Goal: Transaction & Acquisition: Purchase product/service

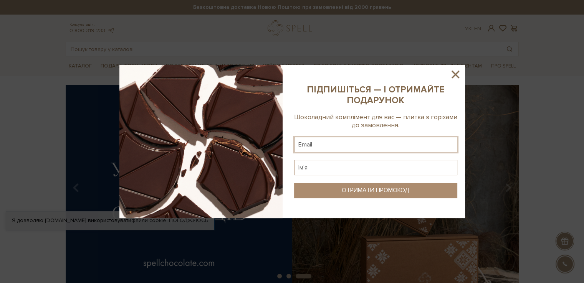
click at [395, 142] on input "text" at bounding box center [375, 144] width 163 height 15
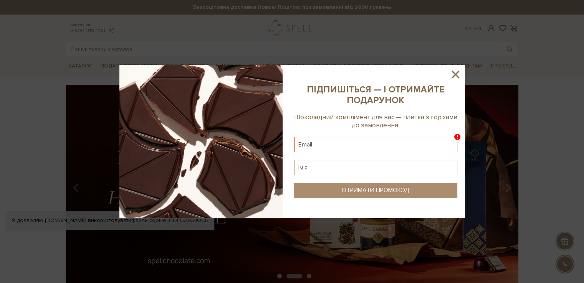
click at [455, 71] on icon at bounding box center [455, 74] width 13 height 13
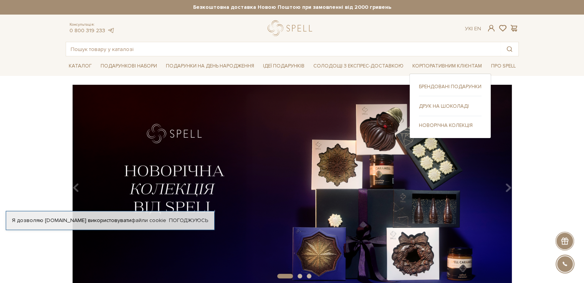
click at [441, 88] on link "Брендовані подарунки" at bounding box center [450, 86] width 63 height 7
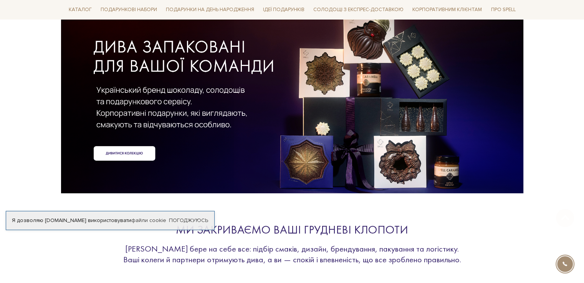
scroll to position [88, 0]
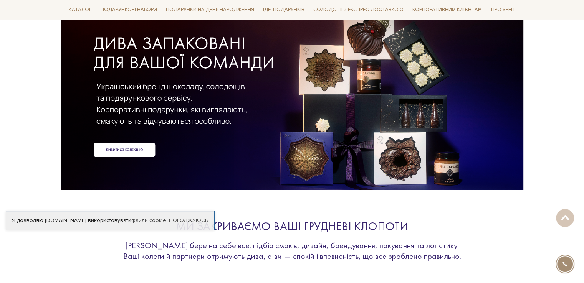
click at [123, 153] on div at bounding box center [292, 83] width 453 height 172
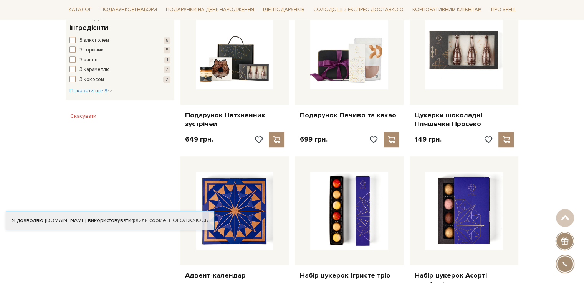
scroll to position [472, 0]
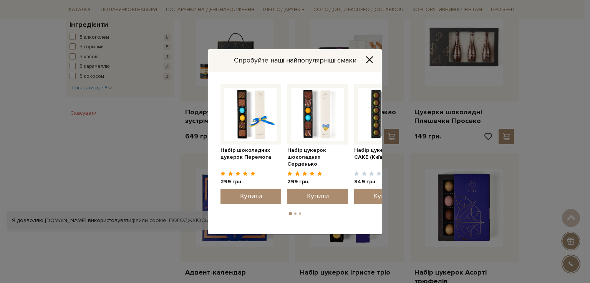
drag, startPoint x: 587, startPoint y: 30, endPoint x: 589, endPoint y: 126, distance: 96.0
click at [584, 126] on html "Подарункові набори SALE Корпоративним клієнтам Доставка і оплата Консультація: …" at bounding box center [295, 248] width 590 height 1440
click at [368, 57] on icon "Close" at bounding box center [369, 60] width 6 height 6
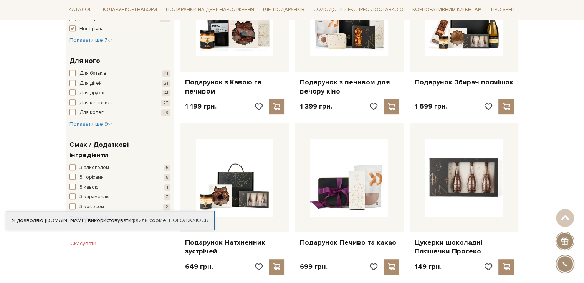
scroll to position [367, 0]
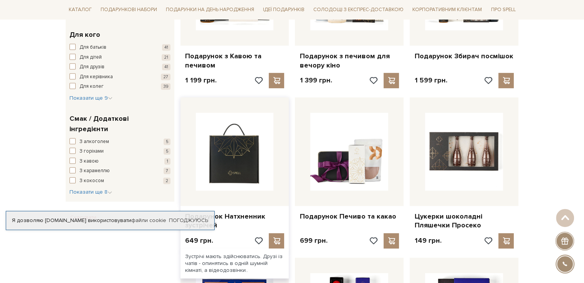
click at [247, 174] on img at bounding box center [235, 152] width 78 height 78
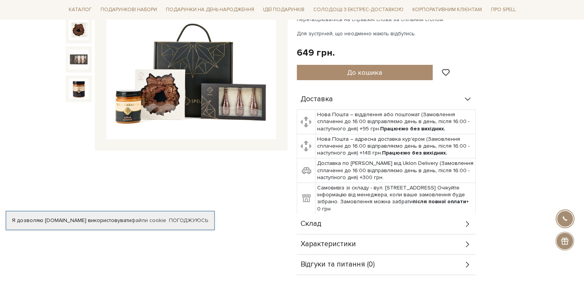
scroll to position [152, 0]
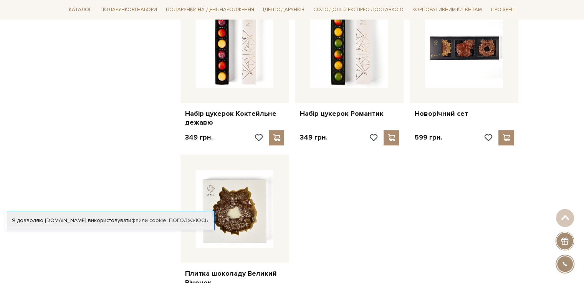
scroll to position [789, 0]
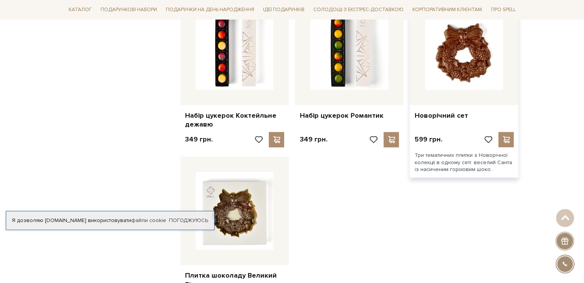
click at [469, 60] on img at bounding box center [464, 51] width 78 height 78
